Goal: Task Accomplishment & Management: Use online tool/utility

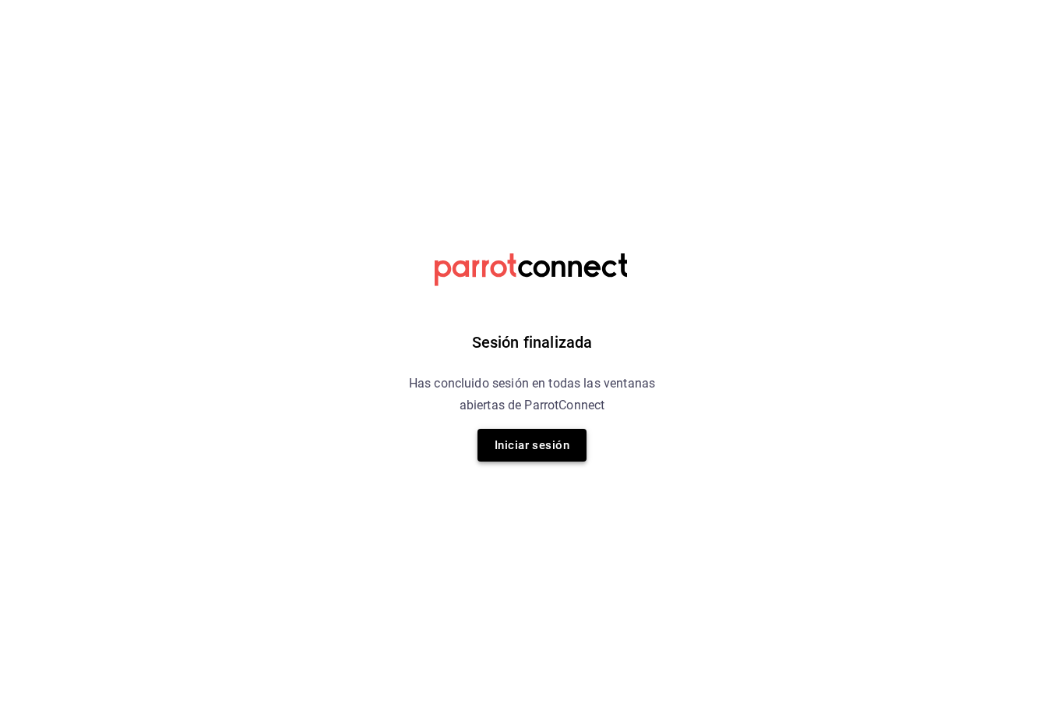
click at [545, 447] on button "Iniciar sesión" at bounding box center [532, 445] width 109 height 33
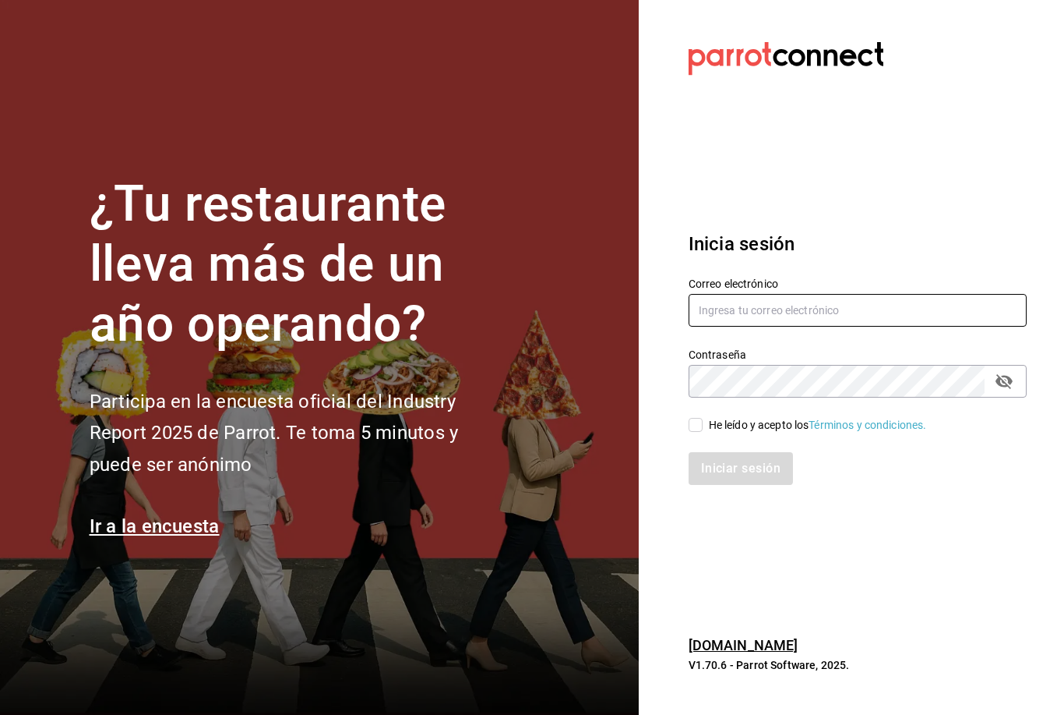
click at [752, 326] on input "text" at bounding box center [858, 310] width 338 height 33
type input "[EMAIL_ADDRESS][DOMAIN_NAME]"
click at [704, 433] on span "He leído y acepto los Términos y condiciones." at bounding box center [815, 425] width 224 height 16
click at [703, 432] on input "He leído y acepto los Términos y condiciones." at bounding box center [696, 425] width 14 height 14
checkbox input "true"
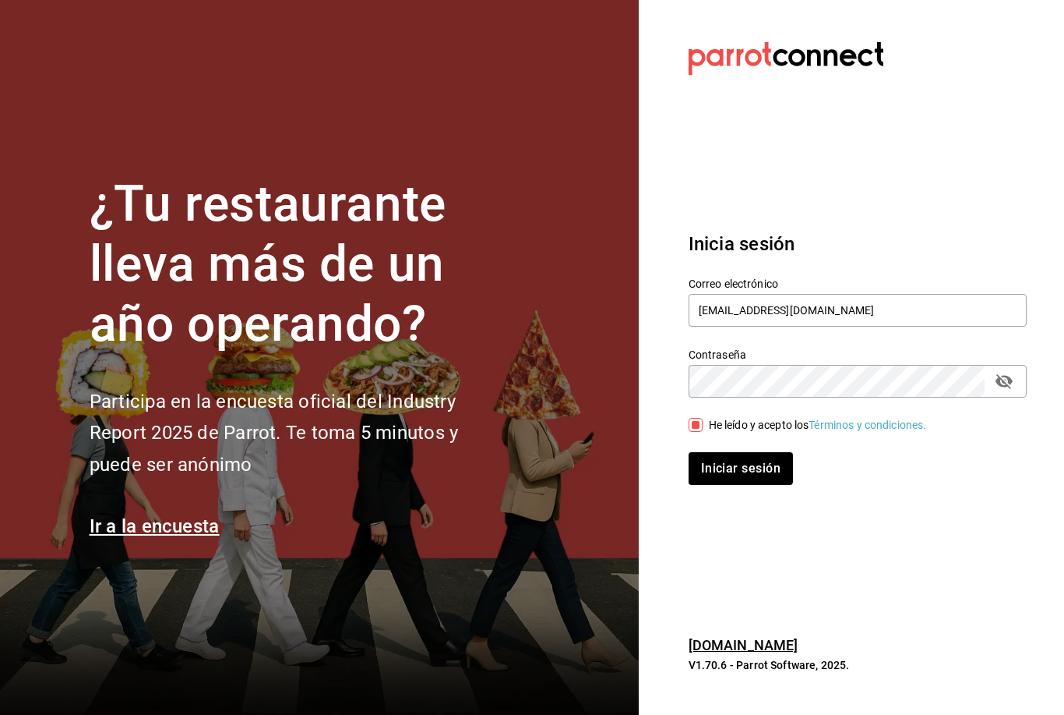
click at [703, 474] on div "Iniciar sesión" at bounding box center [848, 458] width 357 height 51
click at [704, 485] on button "Iniciar sesión" at bounding box center [742, 468] width 106 height 33
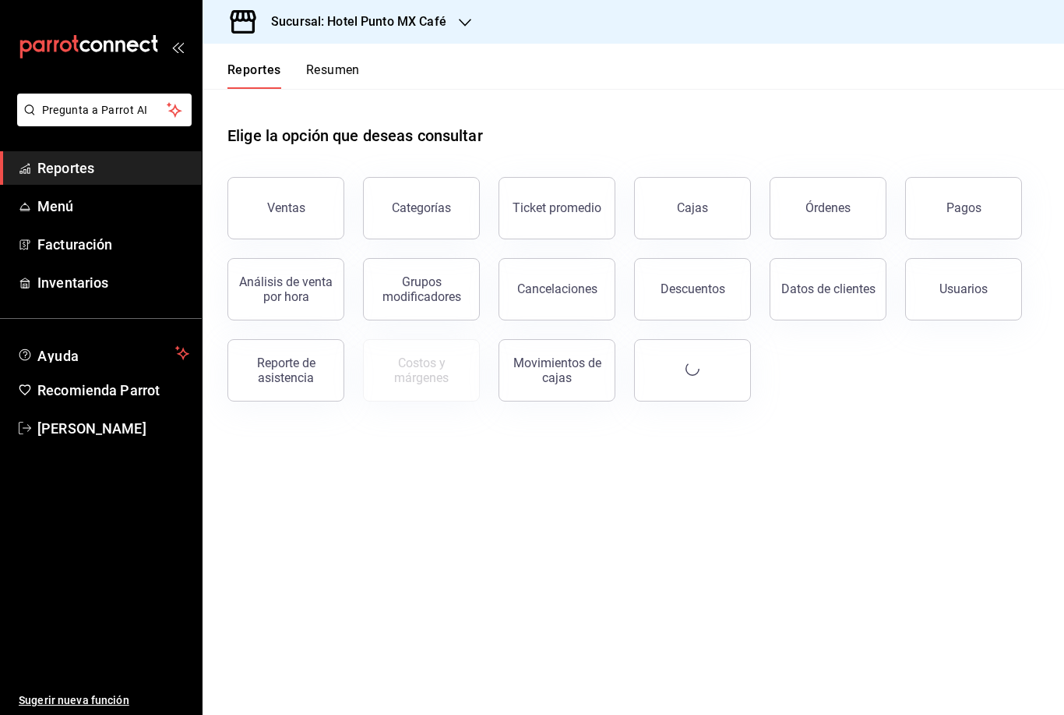
click at [237, 4] on div "Sucursal: Hotel Punto MX Café" at bounding box center [346, 22] width 263 height 44
click at [280, 99] on span "Hotel Punto Mx" at bounding box center [253, 102] width 76 height 16
click at [323, 202] on button "Ventas" at bounding box center [286, 208] width 117 height 62
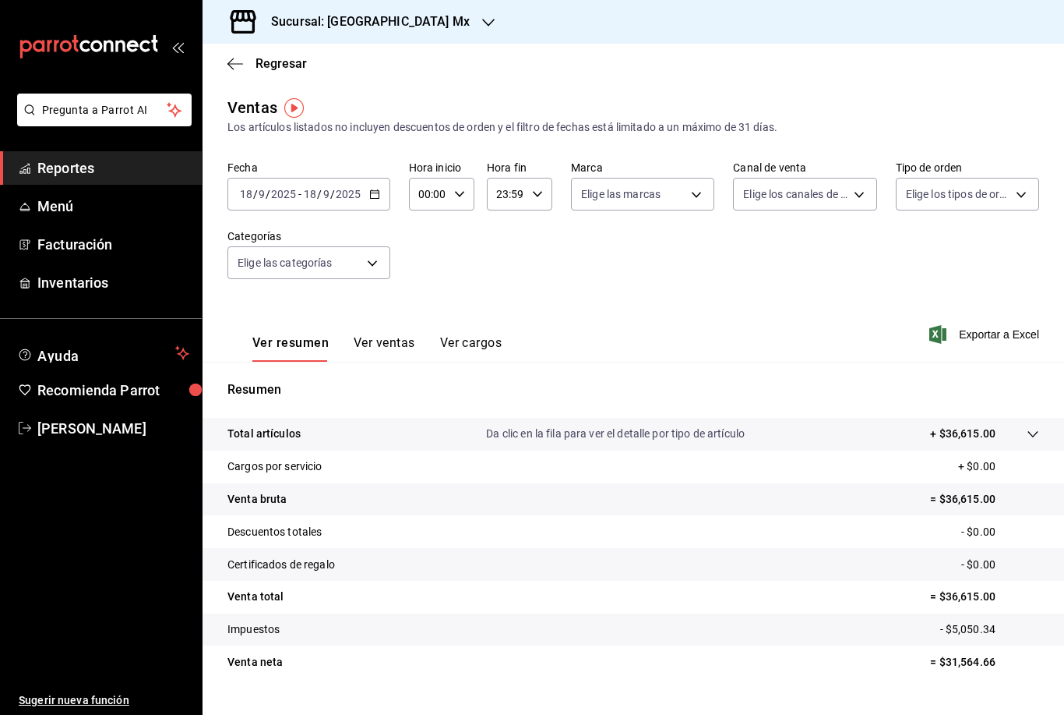
click at [436, 201] on input "00:00" at bounding box center [428, 193] width 39 height 31
click at [425, 217] on span "15" at bounding box center [425, 210] width 8 height 12
click at [621, 347] on div at bounding box center [532, 357] width 1064 height 715
click at [458, 199] on icon "button" at bounding box center [459, 194] width 11 height 11
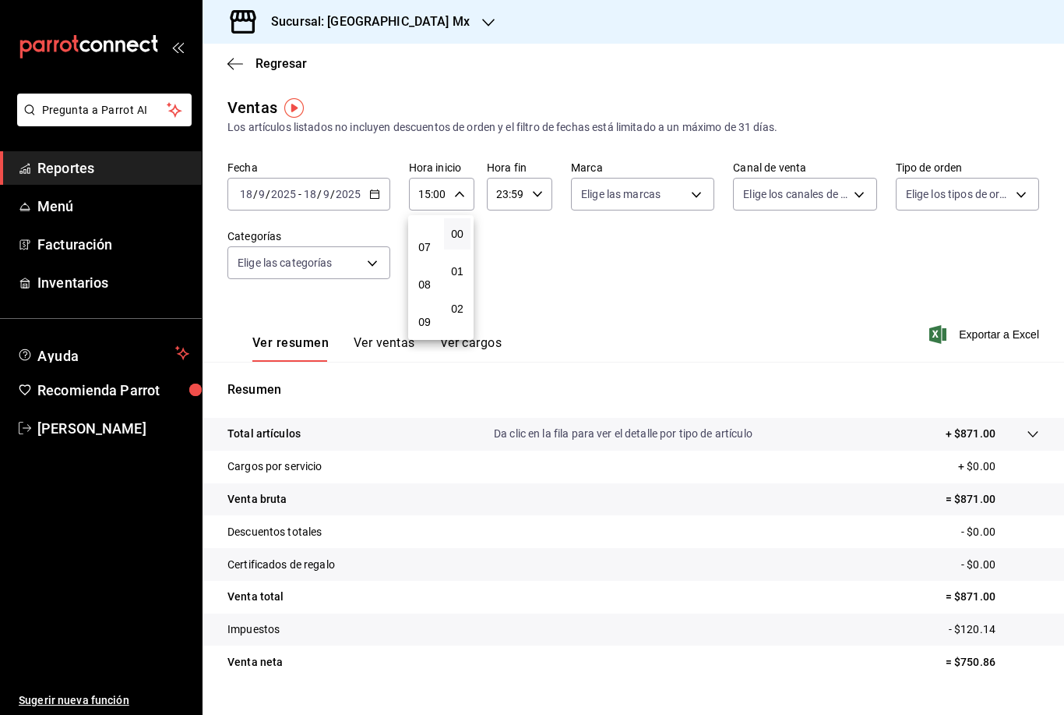
scroll to position [233, 0]
click at [429, 231] on span "06" at bounding box center [425, 225] width 8 height 12
type input "06:00"
click at [609, 291] on div at bounding box center [532, 357] width 1064 height 715
